Goal: Obtain resource: Download file/media

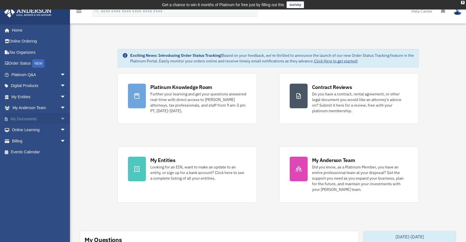
click at [60, 119] on span "arrow_drop_down" at bounding box center [65, 118] width 11 height 11
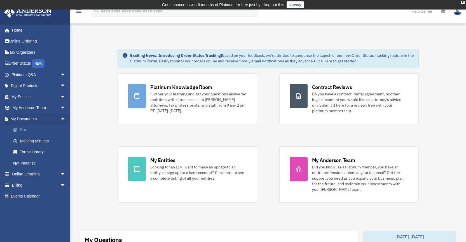
click at [26, 130] on link "Box" at bounding box center [41, 130] width 66 height 11
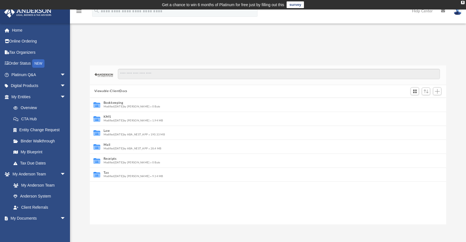
scroll to position [123, 352]
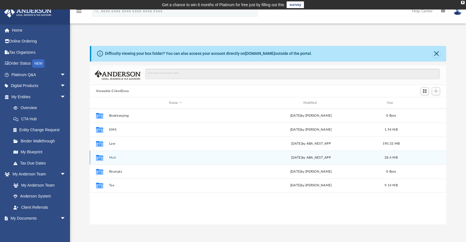
click at [115, 159] on button "Mail" at bounding box center [175, 158] width 133 height 4
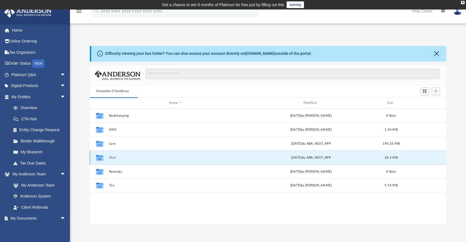
click at [113, 158] on button "Mail" at bounding box center [175, 158] width 133 height 4
click at [233, 161] on div "Collaborated Folder Mail [DATE] by ABA_NEST_APP 28.4 MB" at bounding box center [268, 158] width 357 height 14
click at [116, 157] on button "Mail" at bounding box center [175, 158] width 133 height 4
click at [114, 158] on button "Mail" at bounding box center [175, 158] width 133 height 4
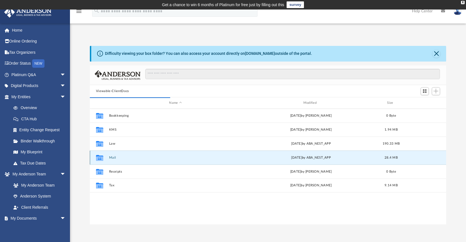
click at [114, 158] on button "Mail" at bounding box center [175, 158] width 133 height 4
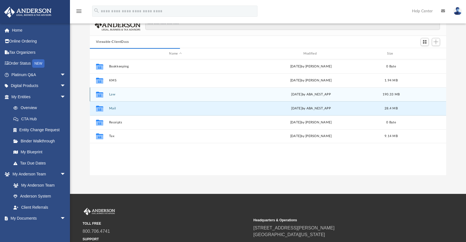
click at [113, 99] on div "Collaborated Folder Law Mon May 26 2025 by ABA_NEST_APP 190.33 MB" at bounding box center [268, 94] width 357 height 14
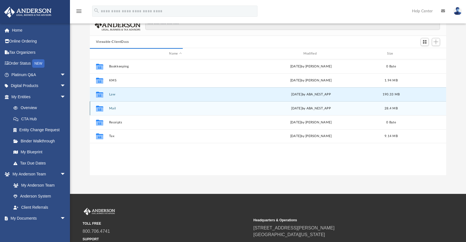
click at [113, 109] on button "Mail" at bounding box center [175, 109] width 133 height 4
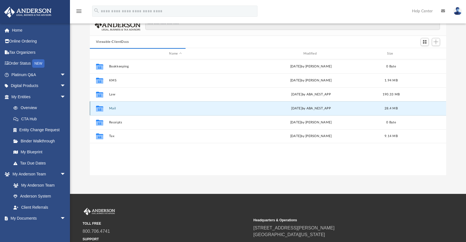
click at [113, 109] on button "Mail" at bounding box center [175, 109] width 133 height 4
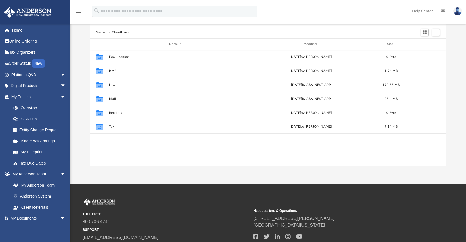
scroll to position [123, 352]
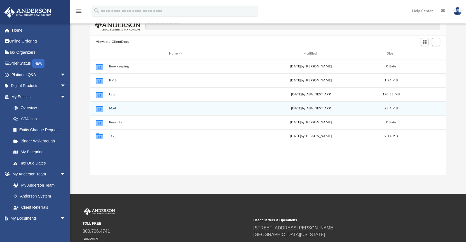
click at [113, 110] on button "Mail" at bounding box center [175, 109] width 133 height 4
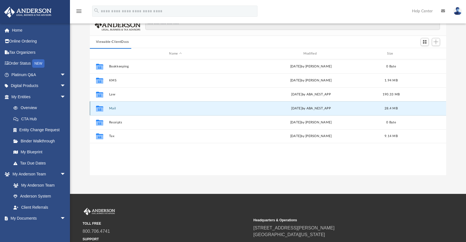
click at [109, 107] on button "Mail" at bounding box center [175, 109] width 133 height 4
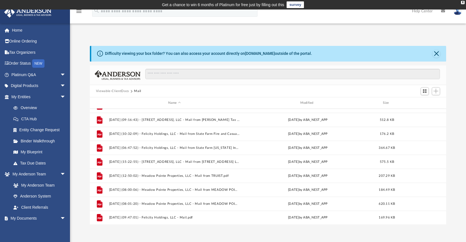
scroll to position [101, 0]
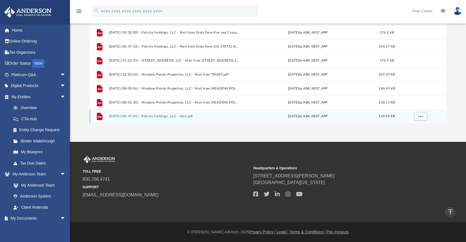
click at [160, 115] on button "[DATE] (09:47:01) - Felicity Holdings, LLC - Mail.pdf" at bounding box center [174, 117] width 131 height 4
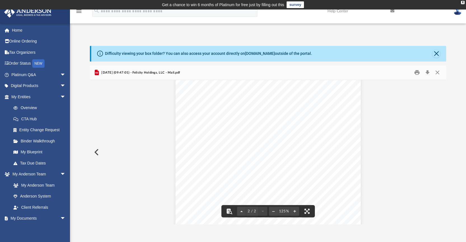
scroll to position [386, 0]
click at [428, 73] on button "Download" at bounding box center [428, 72] width 10 height 9
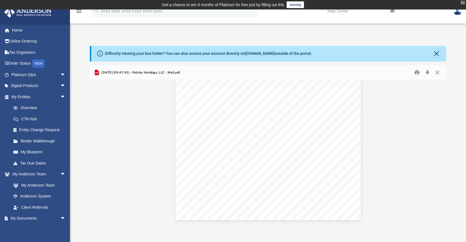
click at [464, 4] on div "X" at bounding box center [463, 2] width 4 height 3
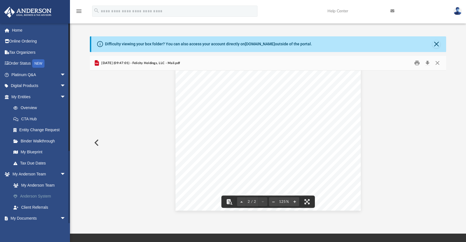
scroll to position [109, 0]
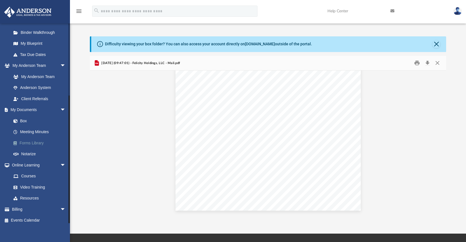
click at [40, 141] on link "Forms Library" at bounding box center [41, 142] width 66 height 11
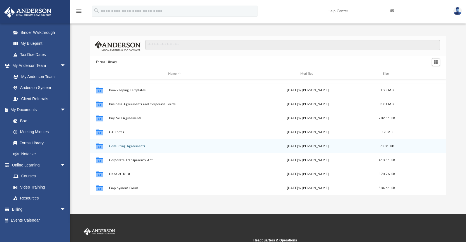
scroll to position [53, 0]
click at [135, 148] on div "Collaborated Folder Consulting Agreements [DATE] by [PERSON_NAME] 93.31 KB" at bounding box center [268, 145] width 357 height 14
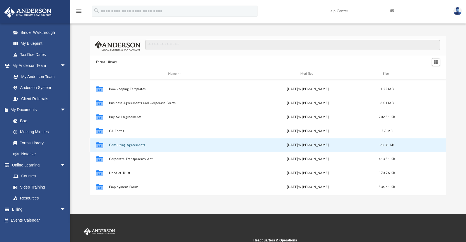
click at [135, 148] on div "Collaborated Folder Consulting Agreements [DATE] by [PERSON_NAME] 93.31 KB" at bounding box center [268, 145] width 357 height 14
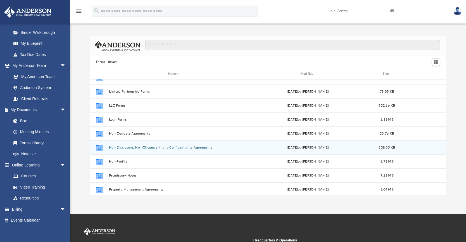
scroll to position [253, 0]
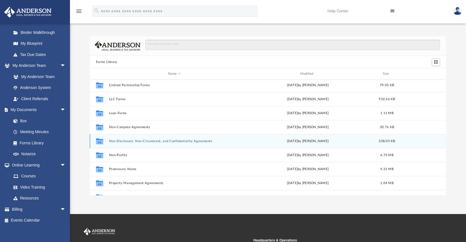
click at [137, 143] on div "Collaborated Folder Non-Disclosure, Non-Circumvent, and Confidentiality Agreeme…" at bounding box center [268, 141] width 357 height 14
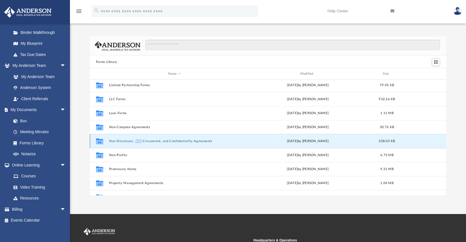
click at [137, 143] on div "Collaborated Folder Non-Disclosure, Non-Circumvent, and Confidentiality Agreeme…" at bounding box center [268, 141] width 357 height 14
click at [123, 145] on div "Collaborated Folder Non-Disclosure, Non-Circumvent, and Confidentiality Agreeme…" at bounding box center [268, 141] width 357 height 14
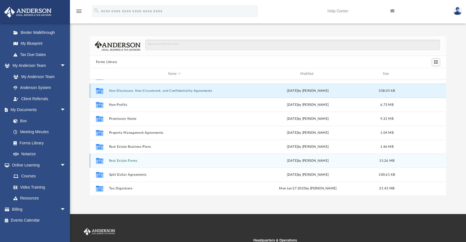
scroll to position [25, 0]
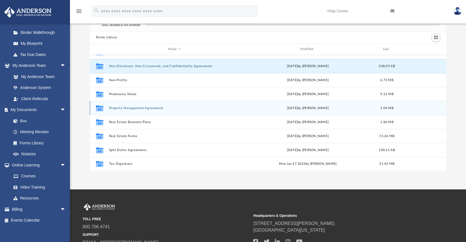
click at [153, 111] on div "Collaborated Folder Property Management Agreements [DATE] by [PERSON_NAME] 1.04…" at bounding box center [268, 108] width 357 height 14
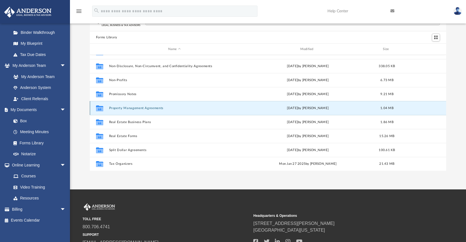
click at [153, 111] on div "Collaborated Folder Property Management Agreements [DATE] by [PERSON_NAME] 1.04…" at bounding box center [268, 108] width 357 height 14
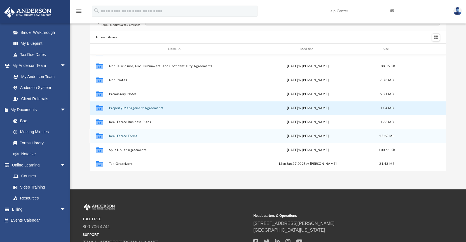
click at [132, 135] on button "Real Estate Forms" at bounding box center [174, 136] width 131 height 4
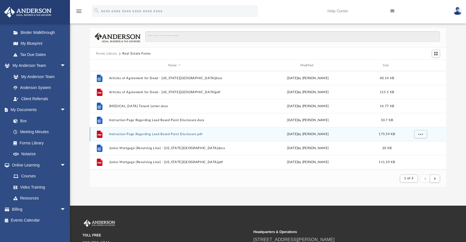
scroll to position [0, 0]
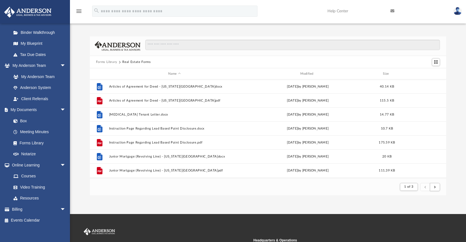
click at [461, 13] on img at bounding box center [458, 11] width 8 height 8
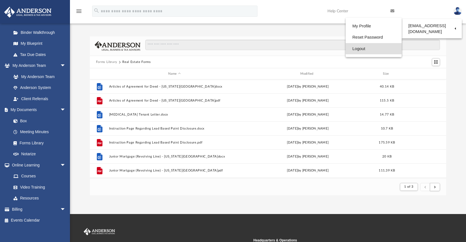
click at [358, 47] on link "Logout" at bounding box center [374, 48] width 56 height 11
